Goal: Check status

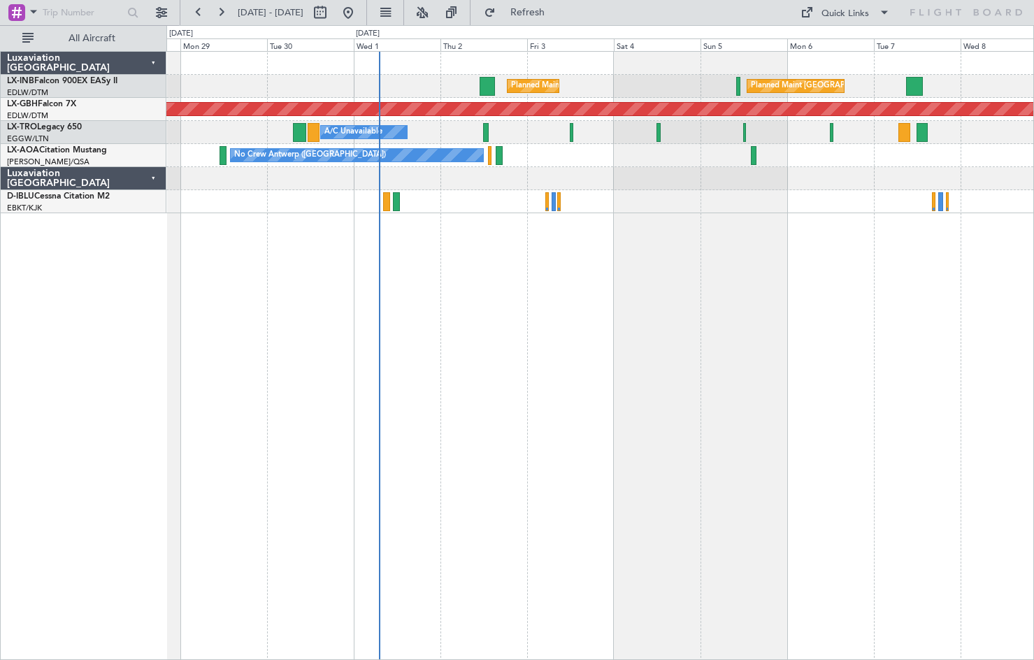
click at [507, 451] on div "Planned Maint [GEOGRAPHIC_DATA] ([GEOGRAPHIC_DATA]) Planned Maint [GEOGRAPHIC_D…" at bounding box center [599, 355] width 867 height 609
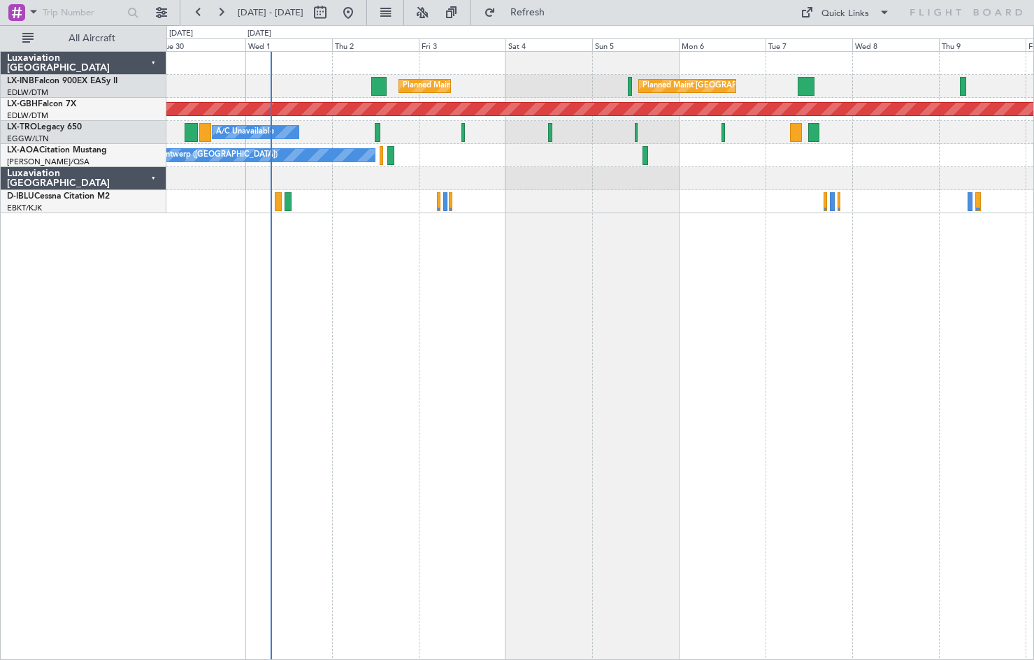
click at [516, 472] on div "Planned Maint [GEOGRAPHIC_DATA] ([GEOGRAPHIC_DATA]) Planned Maint [GEOGRAPHIC_D…" at bounding box center [599, 355] width 867 height 609
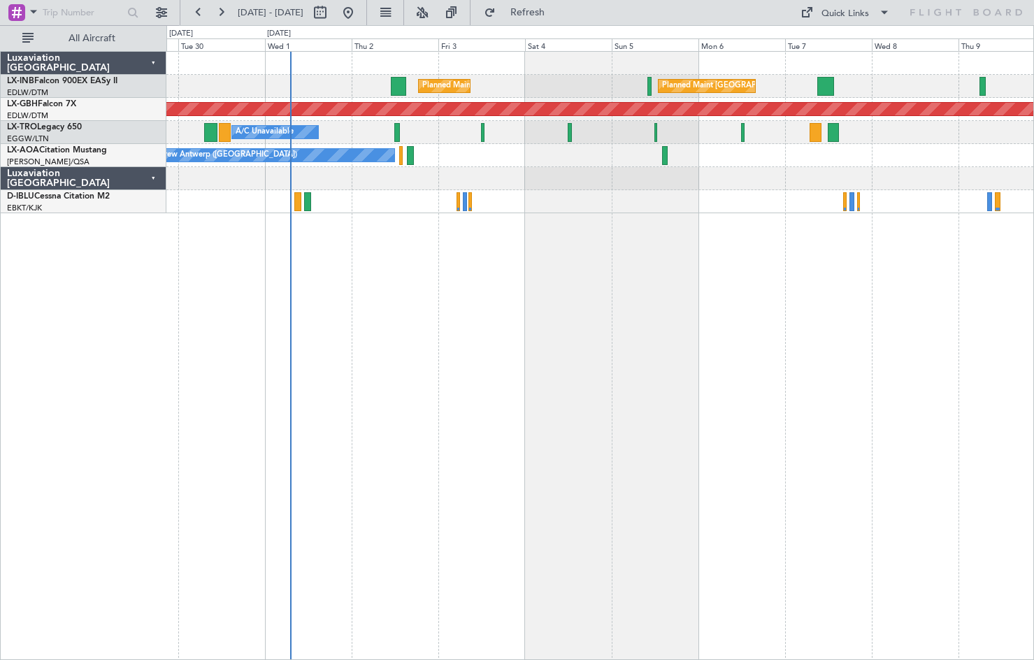
click at [531, 417] on div "Planned Maint [GEOGRAPHIC_DATA] ([GEOGRAPHIC_DATA]) Planned Maint [GEOGRAPHIC_D…" at bounding box center [599, 355] width 867 height 609
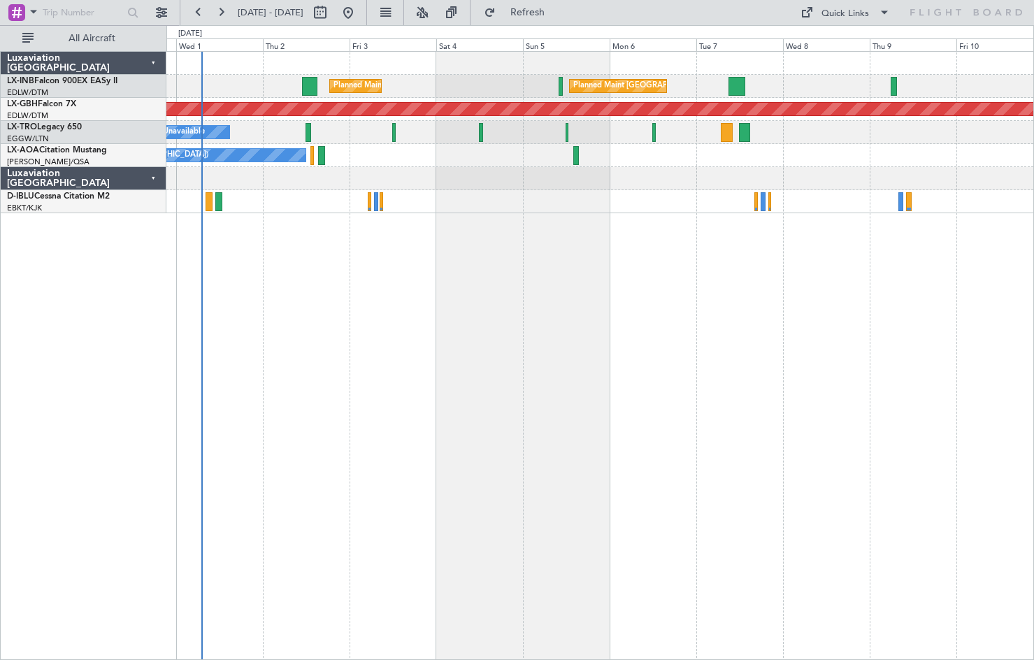
click at [525, 472] on div "Planned Maint [GEOGRAPHIC_DATA] ([GEOGRAPHIC_DATA]) Planned Maint [GEOGRAPHIC_D…" at bounding box center [599, 355] width 867 height 609
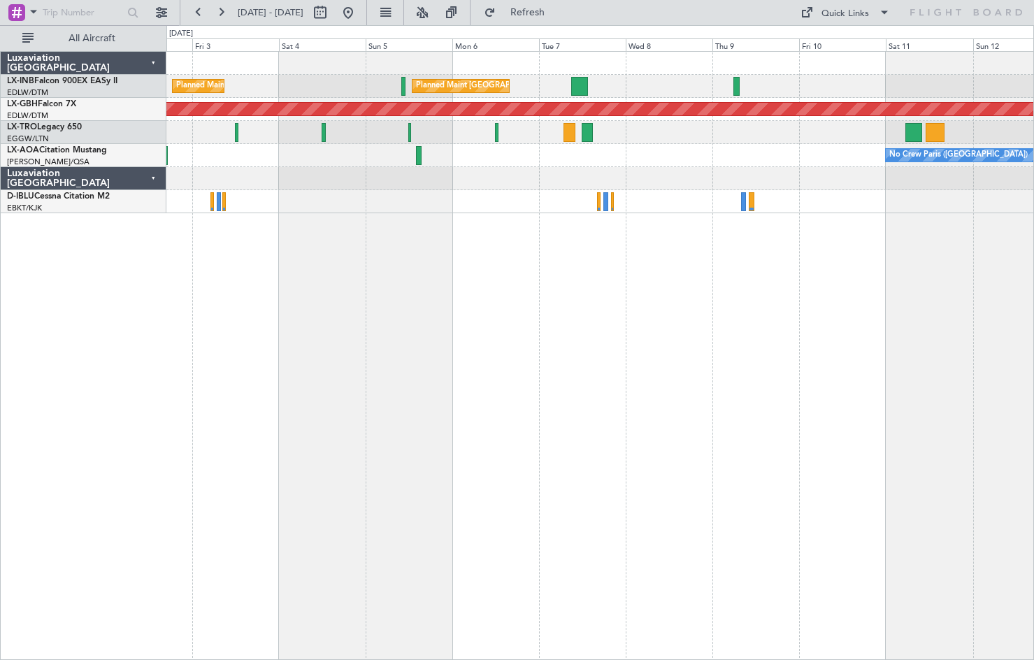
click at [391, 472] on div "Planned Maint [GEOGRAPHIC_DATA] ([GEOGRAPHIC_DATA]) Planned Maint [GEOGRAPHIC_D…" at bounding box center [599, 355] width 867 height 609
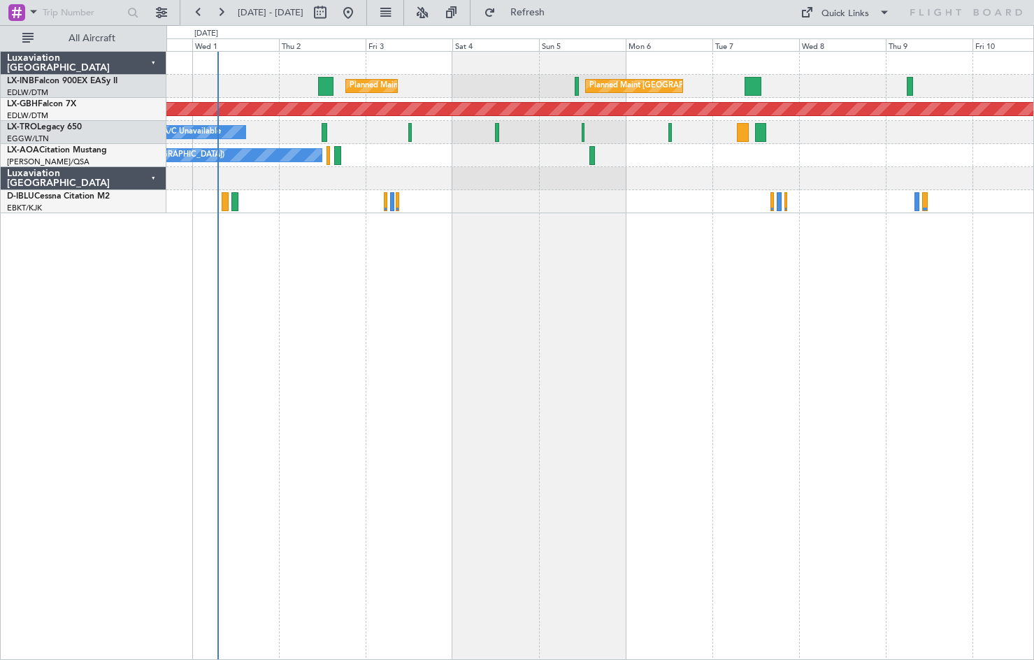
click at [547, 356] on div "Planned Maint [GEOGRAPHIC_DATA] ([GEOGRAPHIC_DATA]) Planned Maint [GEOGRAPHIC_D…" at bounding box center [599, 355] width 867 height 609
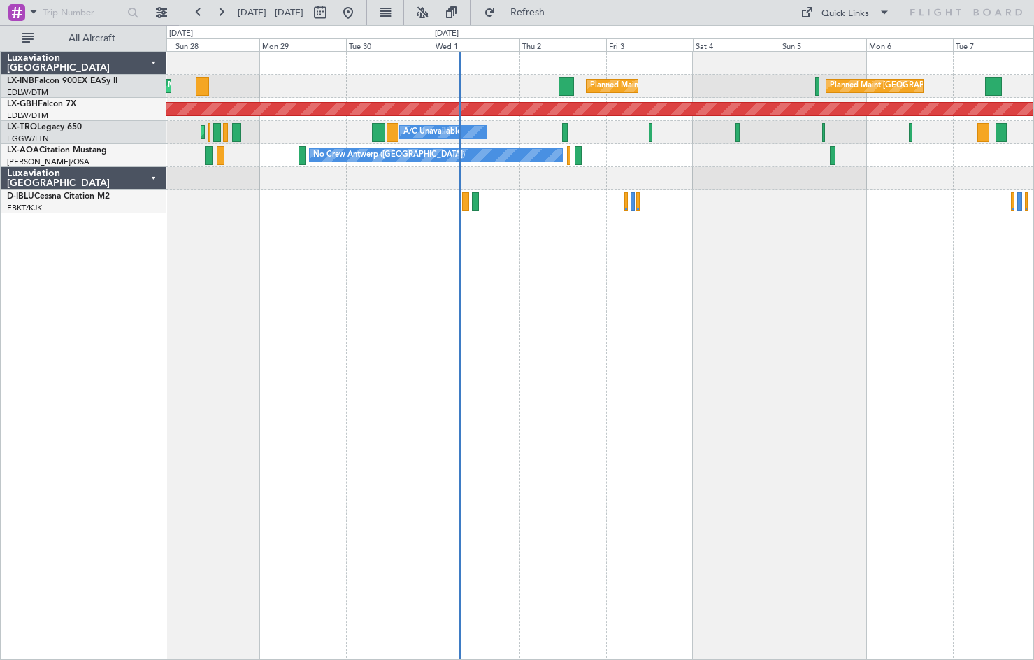
click at [651, 362] on div "Planned Maint [GEOGRAPHIC_DATA] Planned Maint [GEOGRAPHIC_DATA] ([GEOGRAPHIC_DA…" at bounding box center [599, 355] width 867 height 609
click at [359, 16] on button at bounding box center [348, 12] width 22 height 22
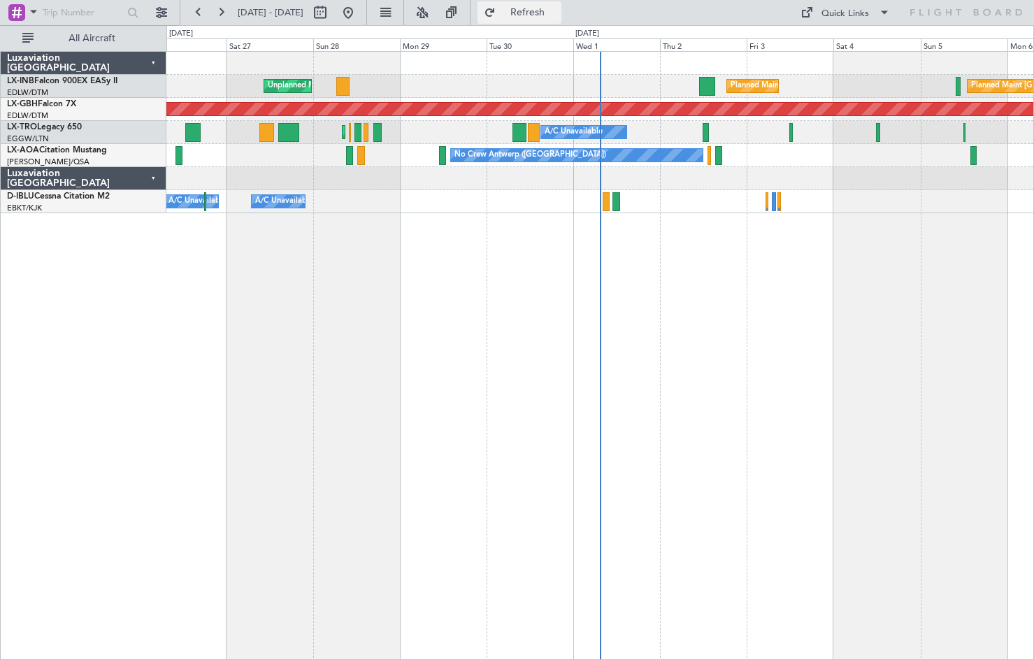
click at [553, 11] on span "Refresh" at bounding box center [527, 13] width 59 height 10
